Goal: Task Accomplishment & Management: Manage account settings

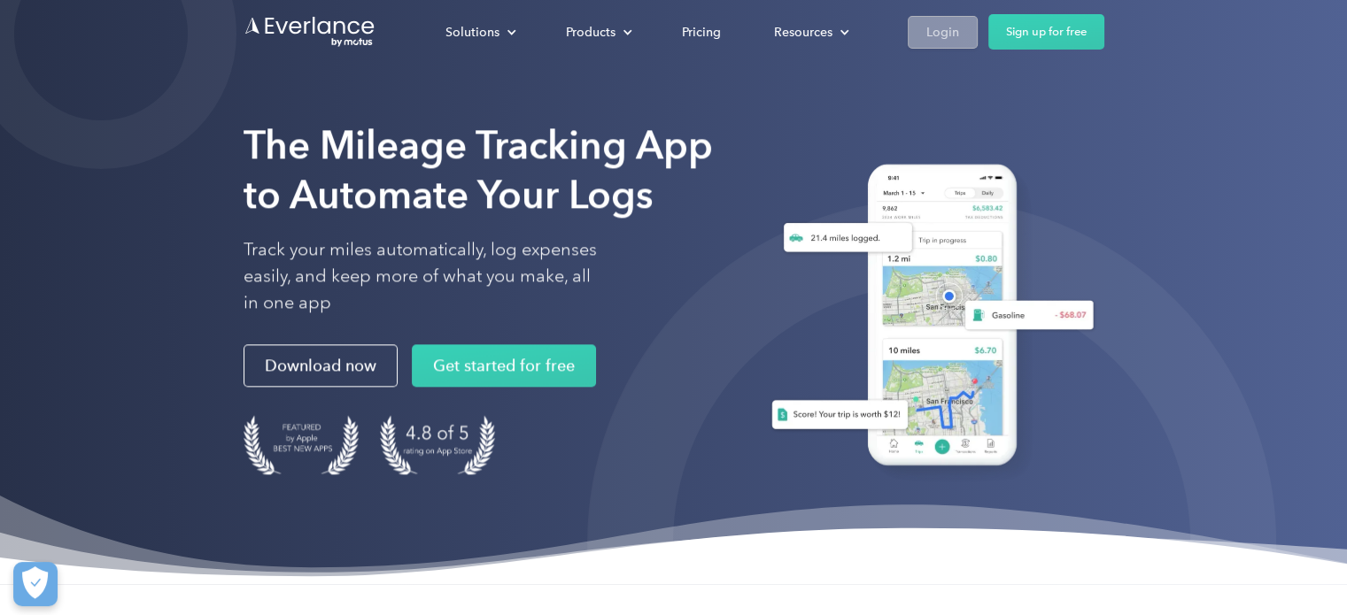
click at [949, 39] on div "Login" at bounding box center [942, 32] width 33 height 22
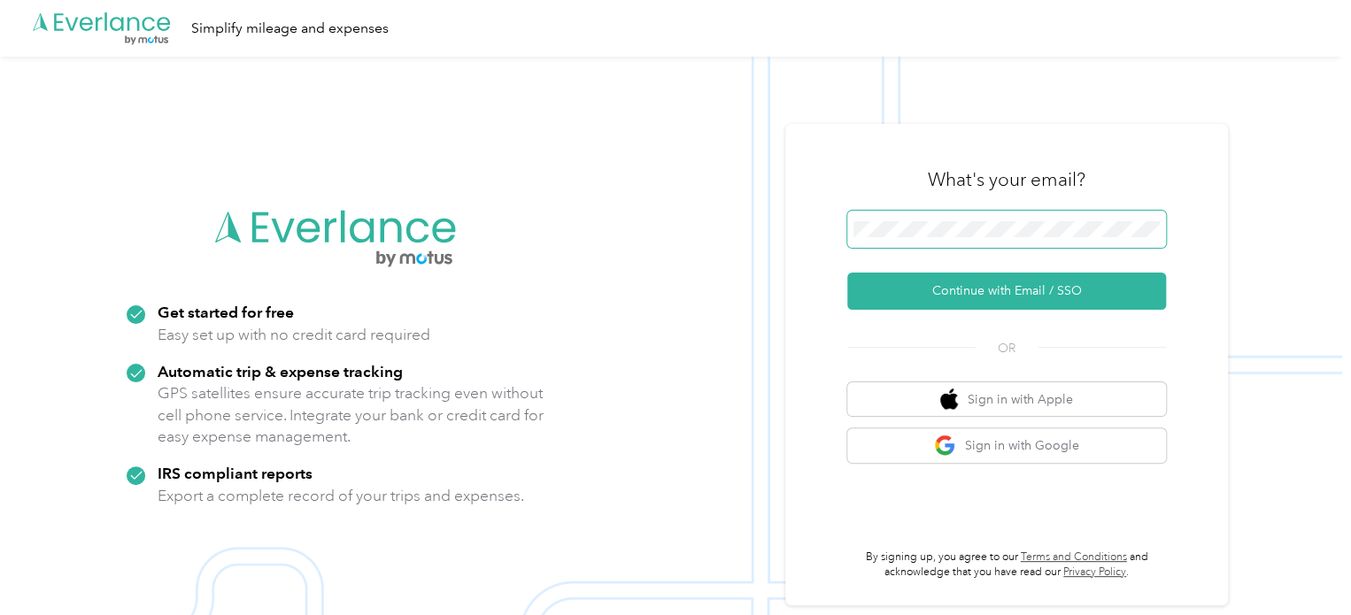
click at [1022, 240] on span at bounding box center [1006, 229] width 319 height 37
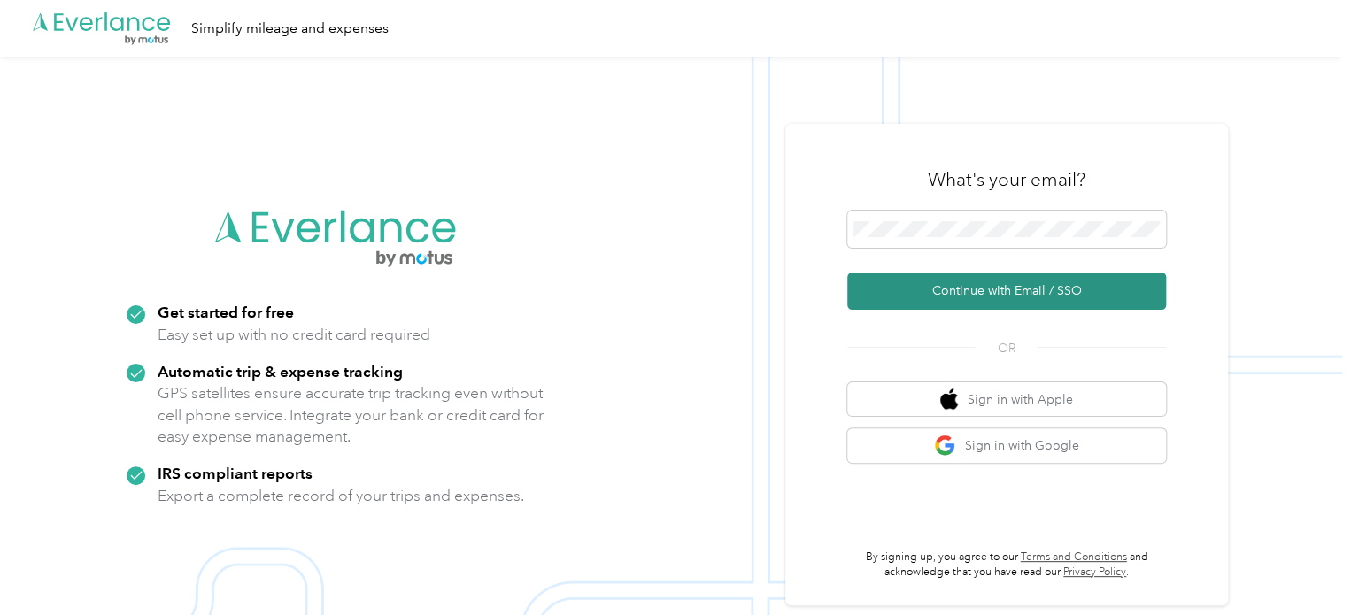
click at [1033, 274] on button "Continue with Email / SSO" at bounding box center [1006, 291] width 319 height 37
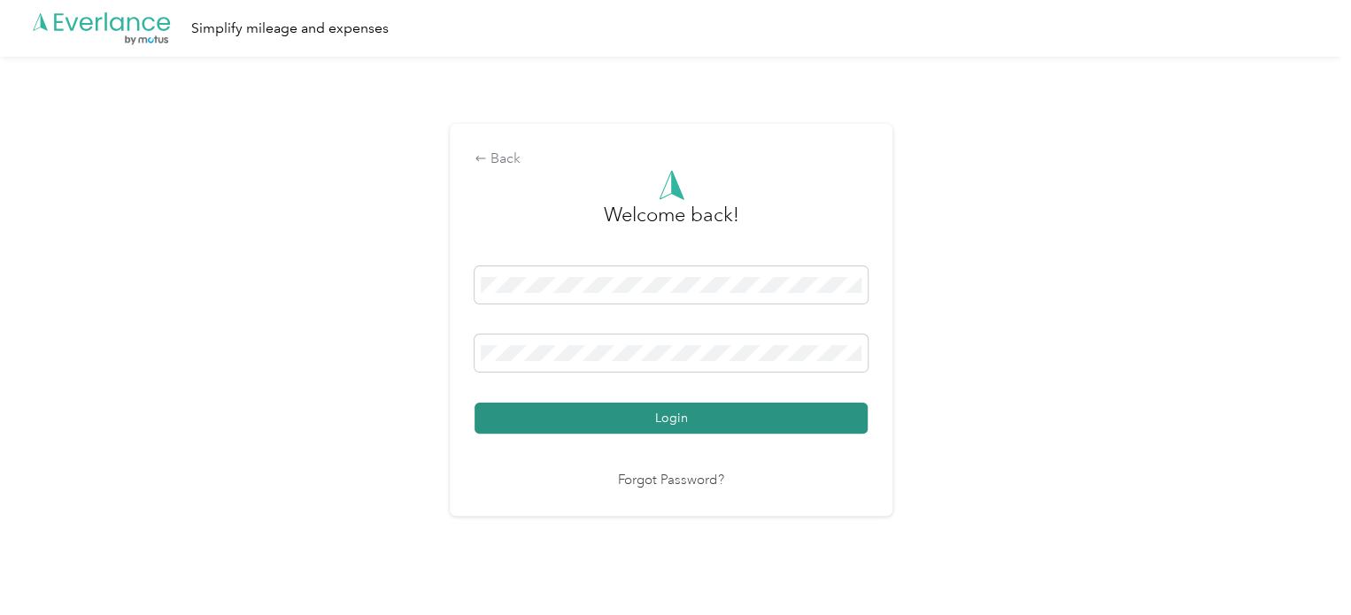
click at [636, 404] on button "Login" at bounding box center [671, 418] width 393 height 31
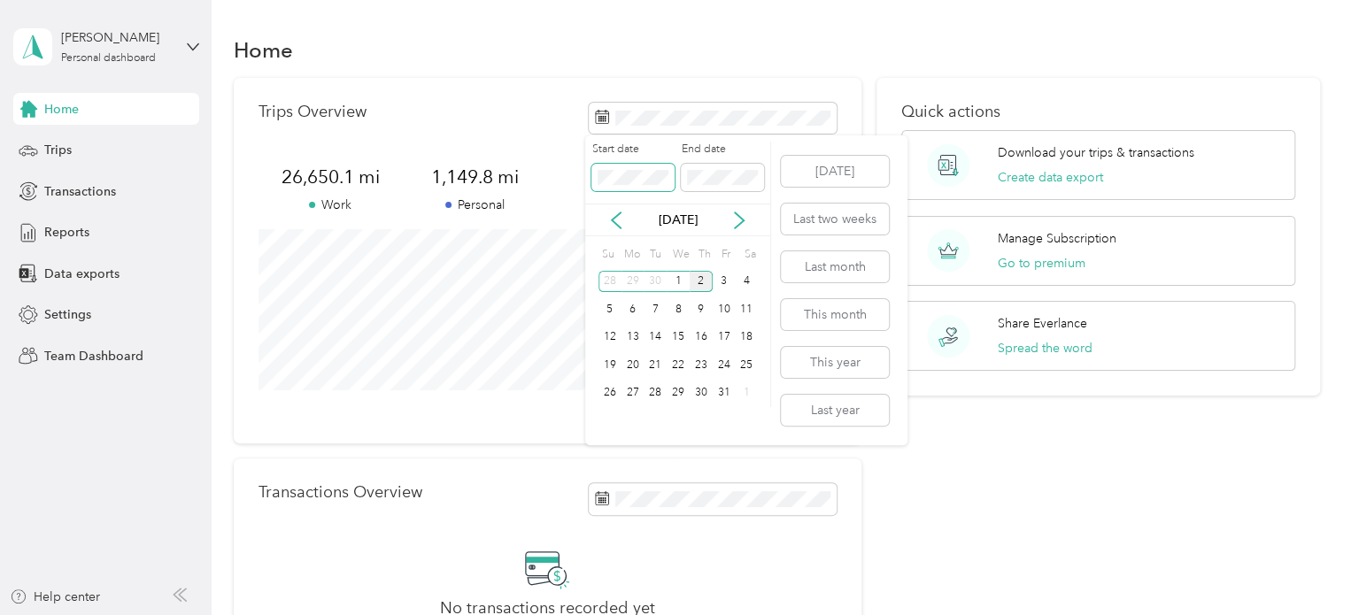
click at [659, 168] on span at bounding box center [632, 178] width 83 height 28
click at [615, 219] on icon at bounding box center [616, 221] width 9 height 16
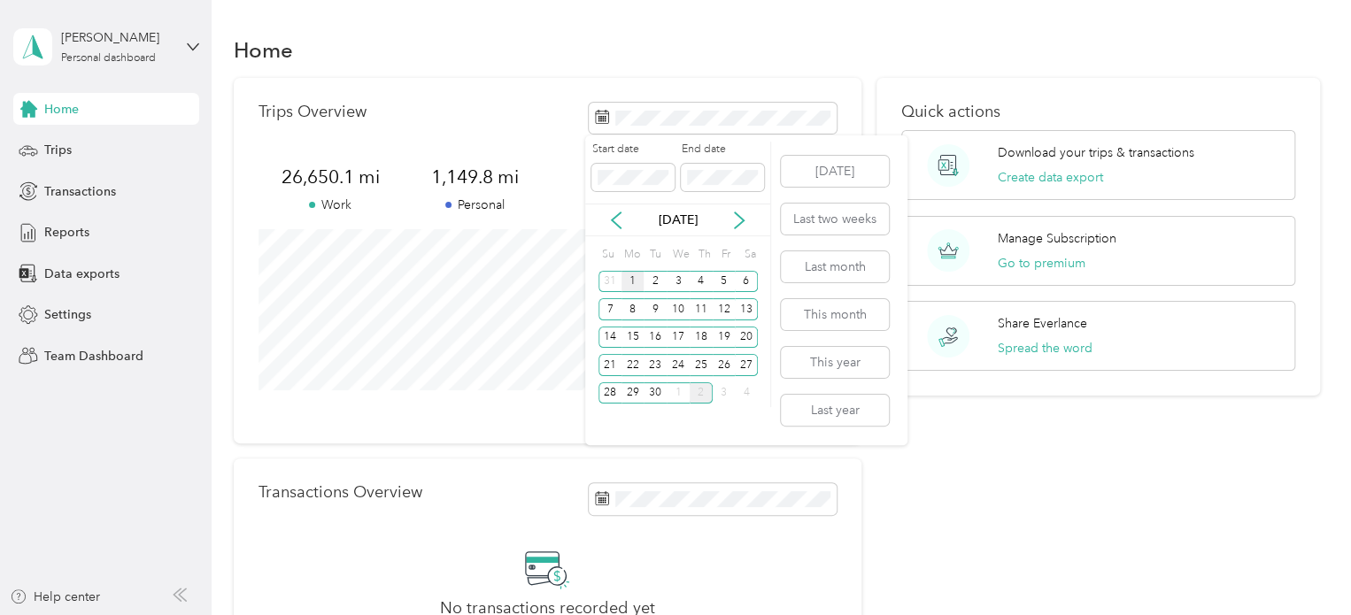
click at [635, 279] on div "1" at bounding box center [633, 282] width 23 height 22
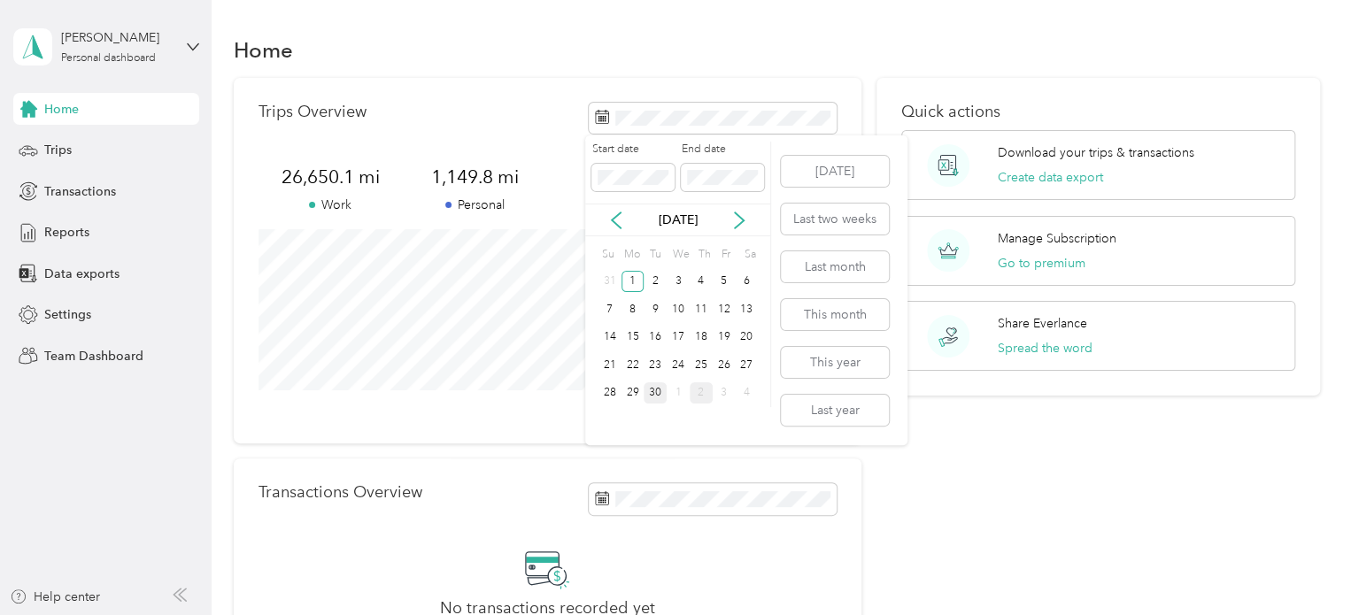
click at [657, 388] on div "30" at bounding box center [655, 394] width 23 height 22
